Goal: Information Seeking & Learning: Learn about a topic

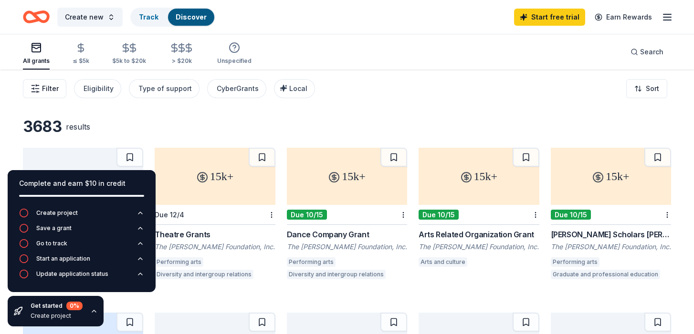
click at [53, 91] on span "Filter" at bounding box center [50, 88] width 17 height 11
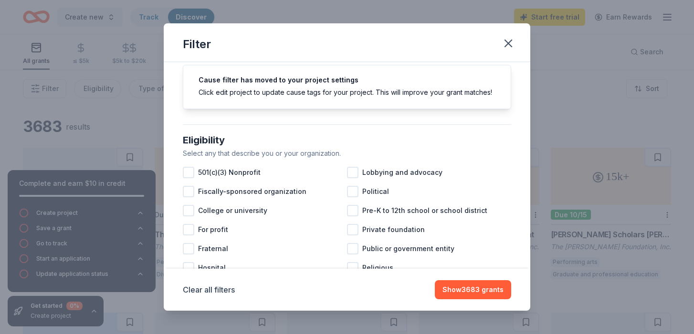
scroll to position [33, 0]
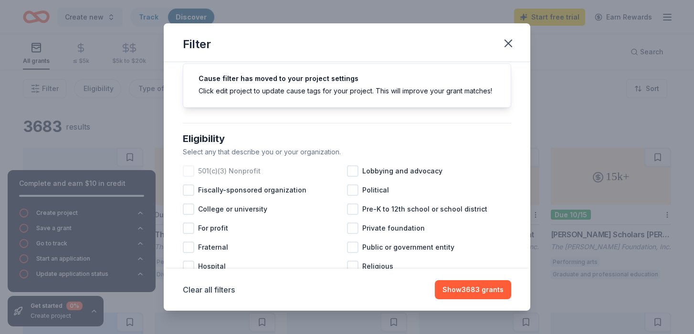
click at [188, 171] on div at bounding box center [188, 171] width 11 height 11
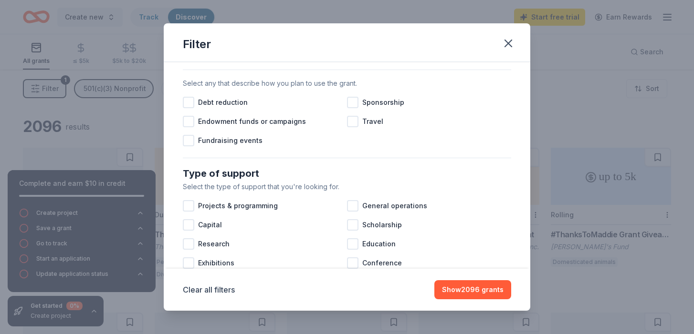
scroll to position [308, 0]
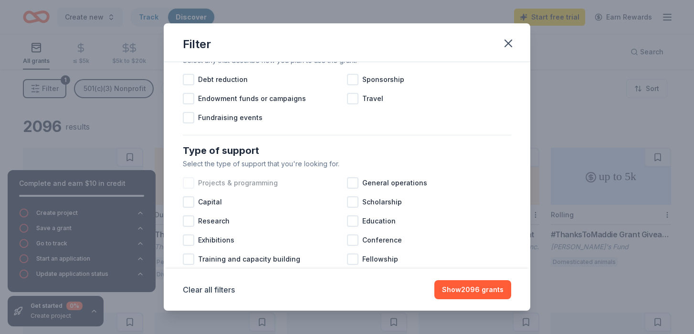
click at [186, 186] on div at bounding box center [188, 182] width 11 height 11
click at [188, 208] on div at bounding box center [188, 202] width 11 height 11
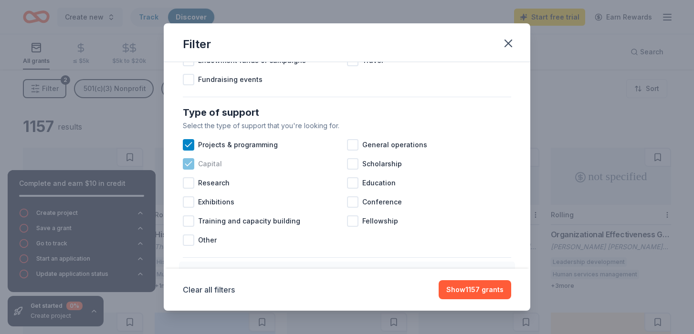
scroll to position [360, 0]
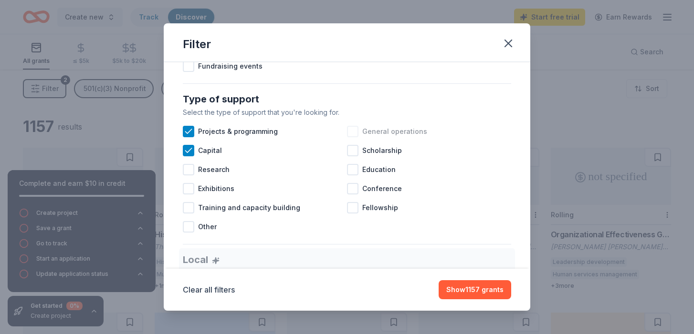
click at [350, 131] on div at bounding box center [352, 131] width 11 height 11
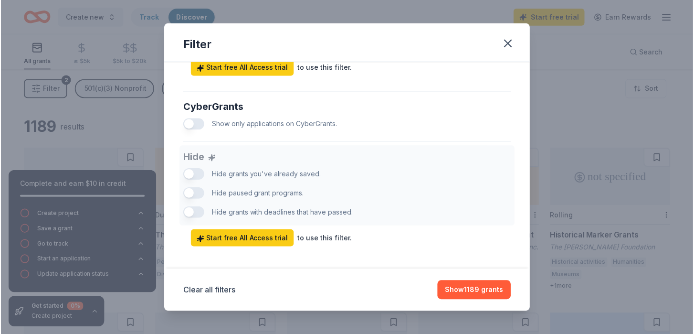
scroll to position [604, 0]
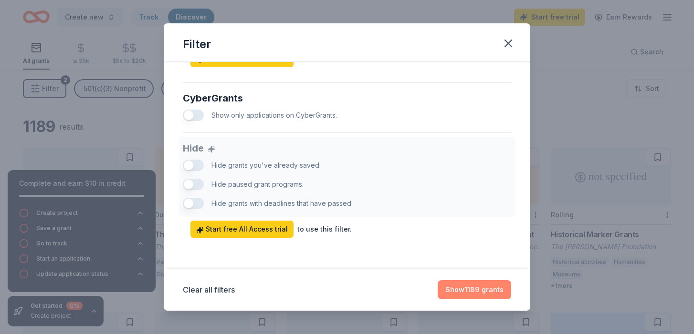
click at [461, 288] on button "Show 1189 grants" at bounding box center [474, 290] width 73 height 19
